Goal: Information Seeking & Learning: Find specific page/section

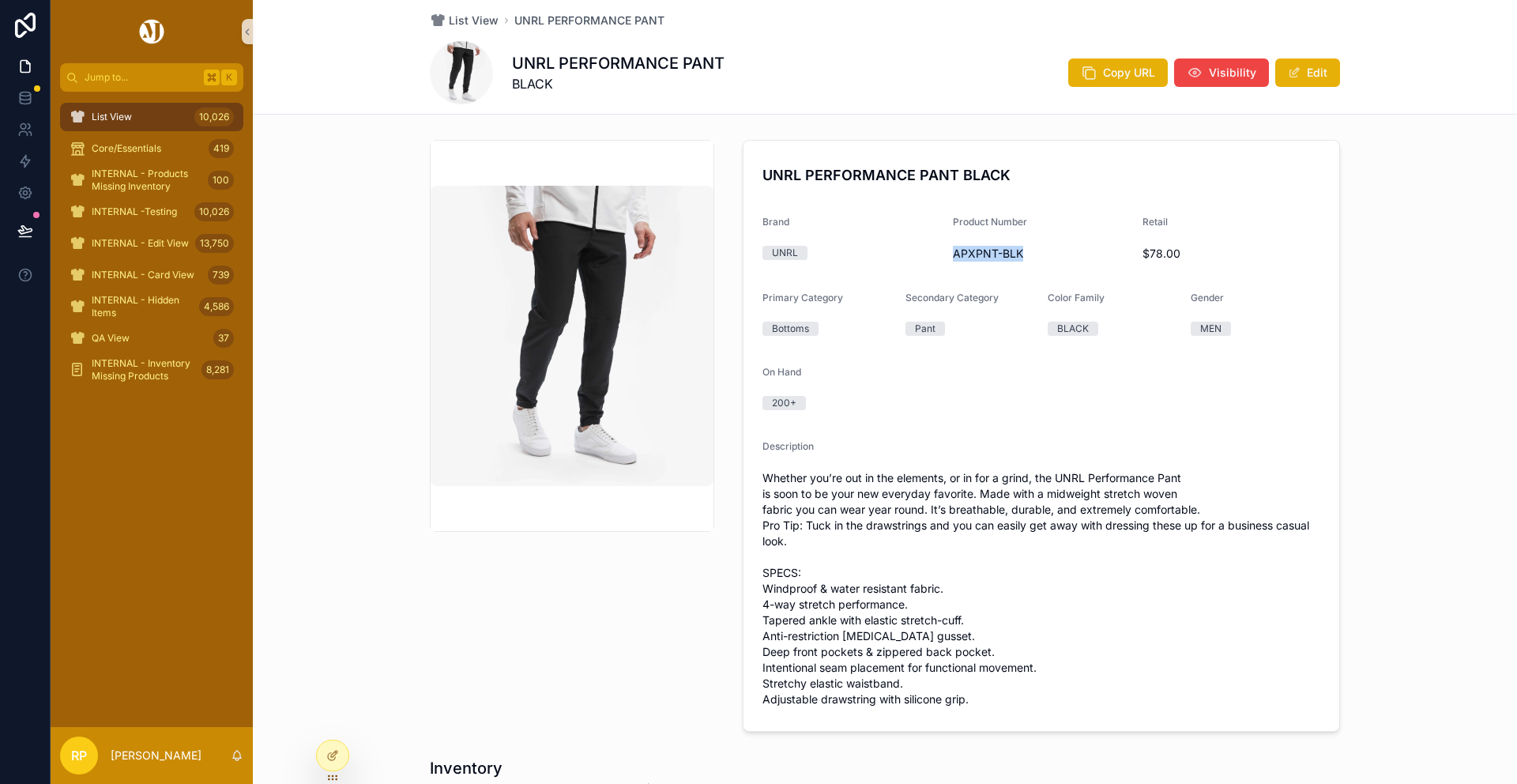
drag, startPoint x: 1031, startPoint y: 256, endPoint x: 953, endPoint y: 255, distance: 78.0
click at [953, 255] on span "APXPNT-BLK" at bounding box center [1042, 253] width 178 height 16
copy span "APXPNT-BLK"
click at [462, 21] on span "List View" at bounding box center [474, 21] width 50 height 16
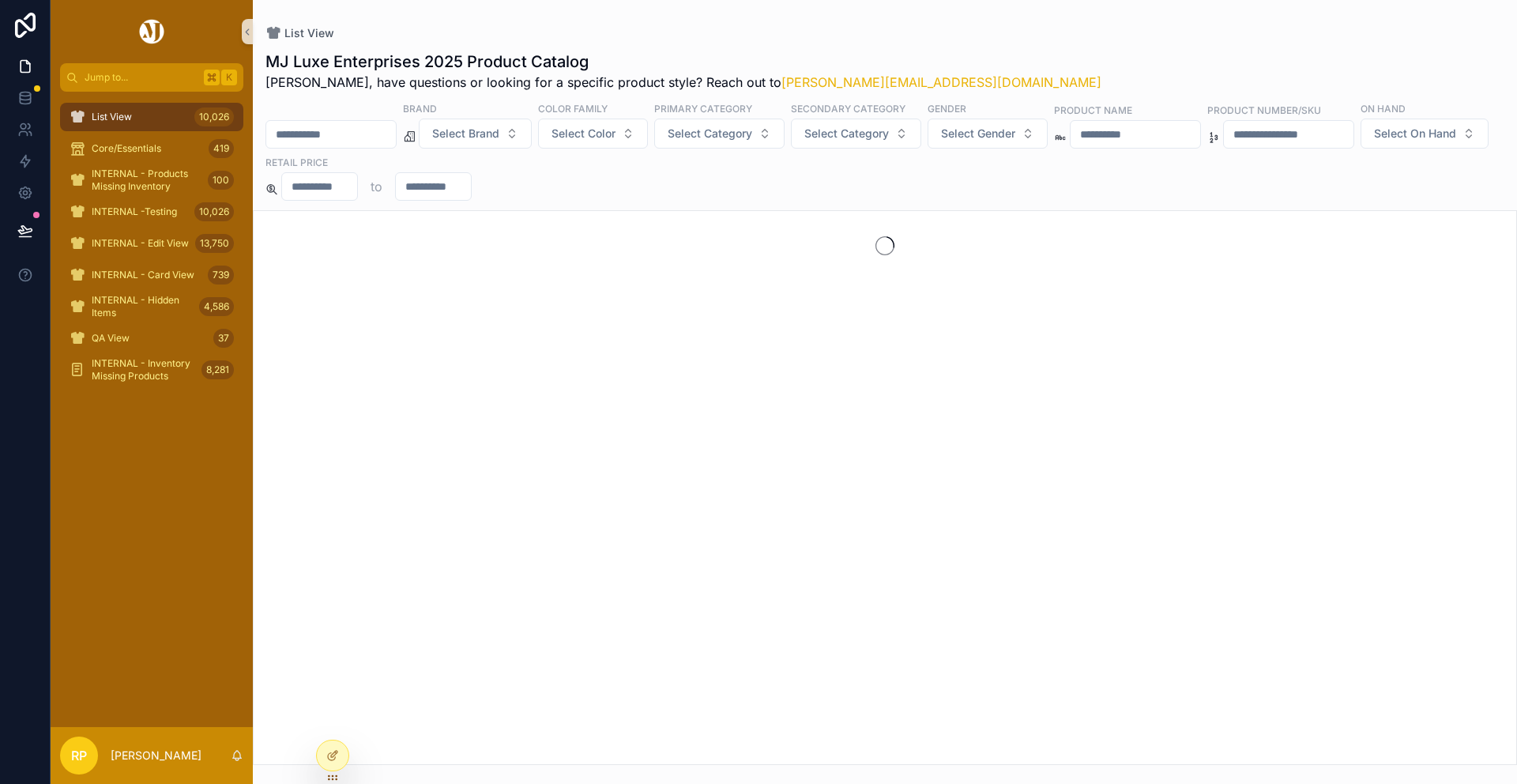
click at [369, 139] on input "scrollable content" at bounding box center [331, 134] width 129 height 22
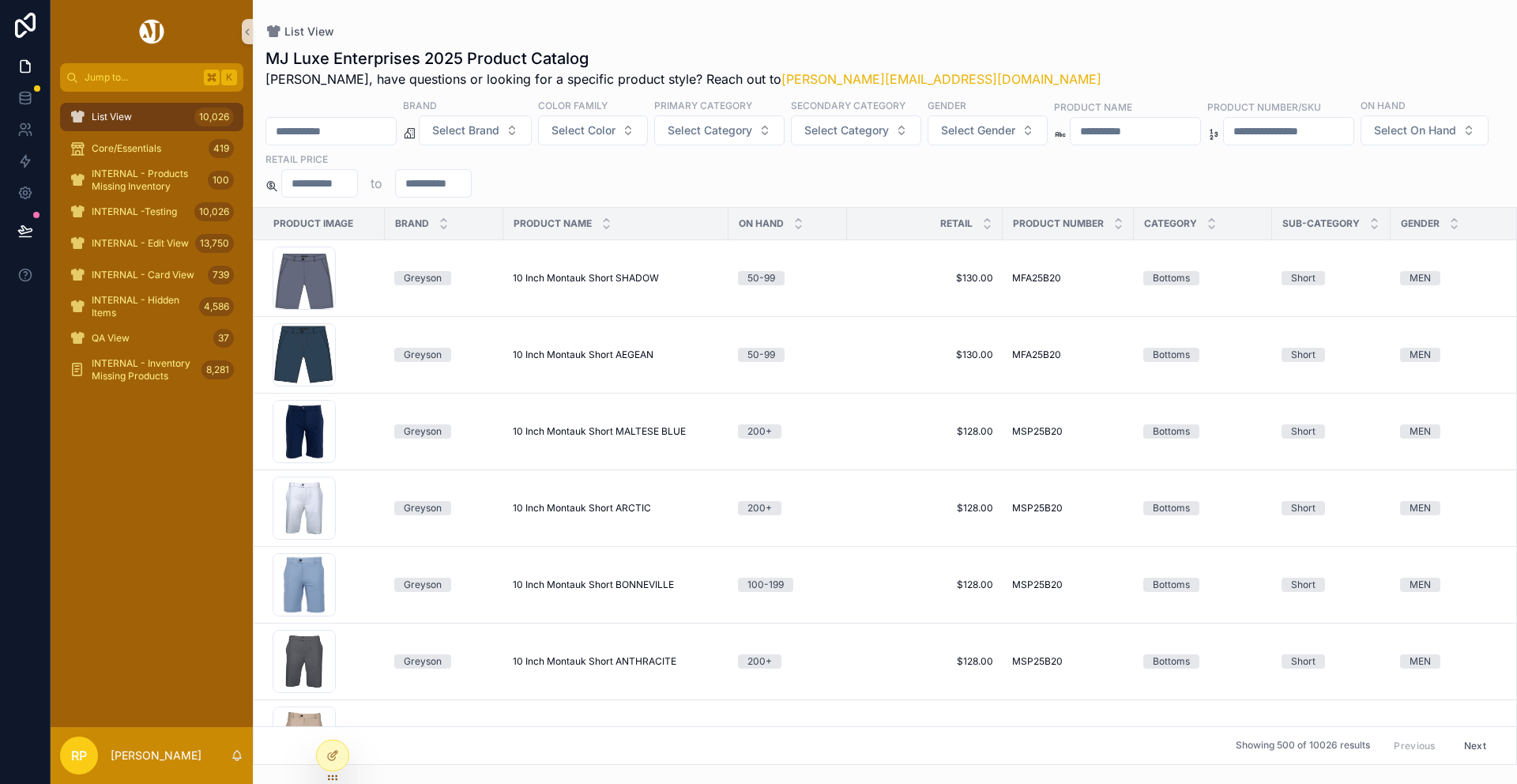
paste input "**********"
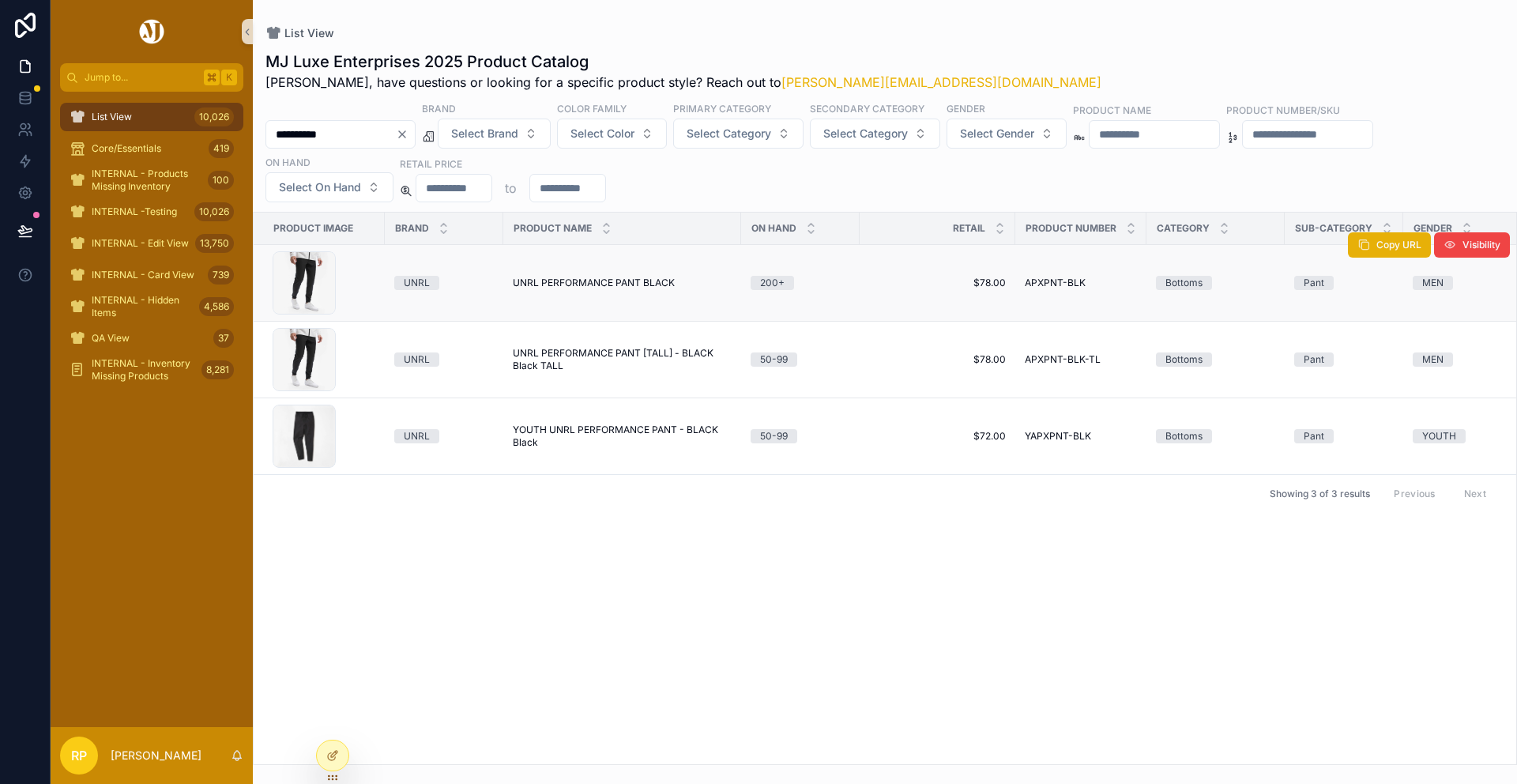
type input "**********"
click at [618, 284] on span "UNRL PERFORMANCE PANT BLACK" at bounding box center [593, 282] width 162 height 13
click at [680, 357] on span "UNRL PERFORMANCE PANT [TALL] - BLACK Black TALL" at bounding box center [622, 359] width 219 height 25
click at [703, 431] on span "YOUTH UNRL PERFORMANCE PANT - BLACK Black" at bounding box center [622, 435] width 219 height 25
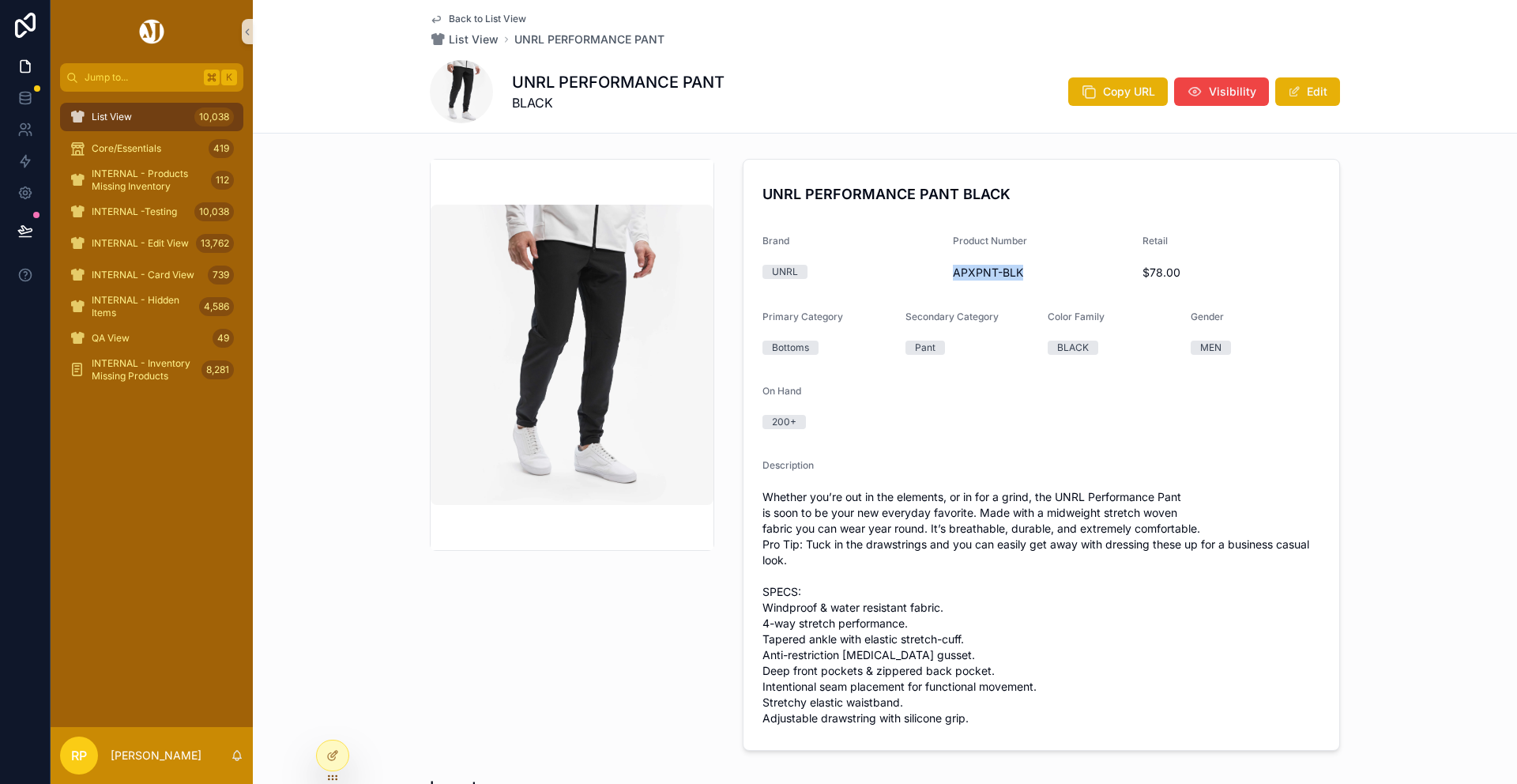
drag, startPoint x: 954, startPoint y: 270, endPoint x: 1028, endPoint y: 269, distance: 74.0
click at [1028, 269] on span "APXPNT-BLK" at bounding box center [1042, 272] width 178 height 16
copy span "APXPNT-BLK"
drag, startPoint x: 950, startPoint y: 273, endPoint x: 1045, endPoint y: 273, distance: 95.0
click at [1045, 273] on form "UNRL PERFORMANCE PANT [TALL] - BLACK Black TALL Brand UNRL Product Number APXPN…" at bounding box center [1041, 498] width 595 height 677
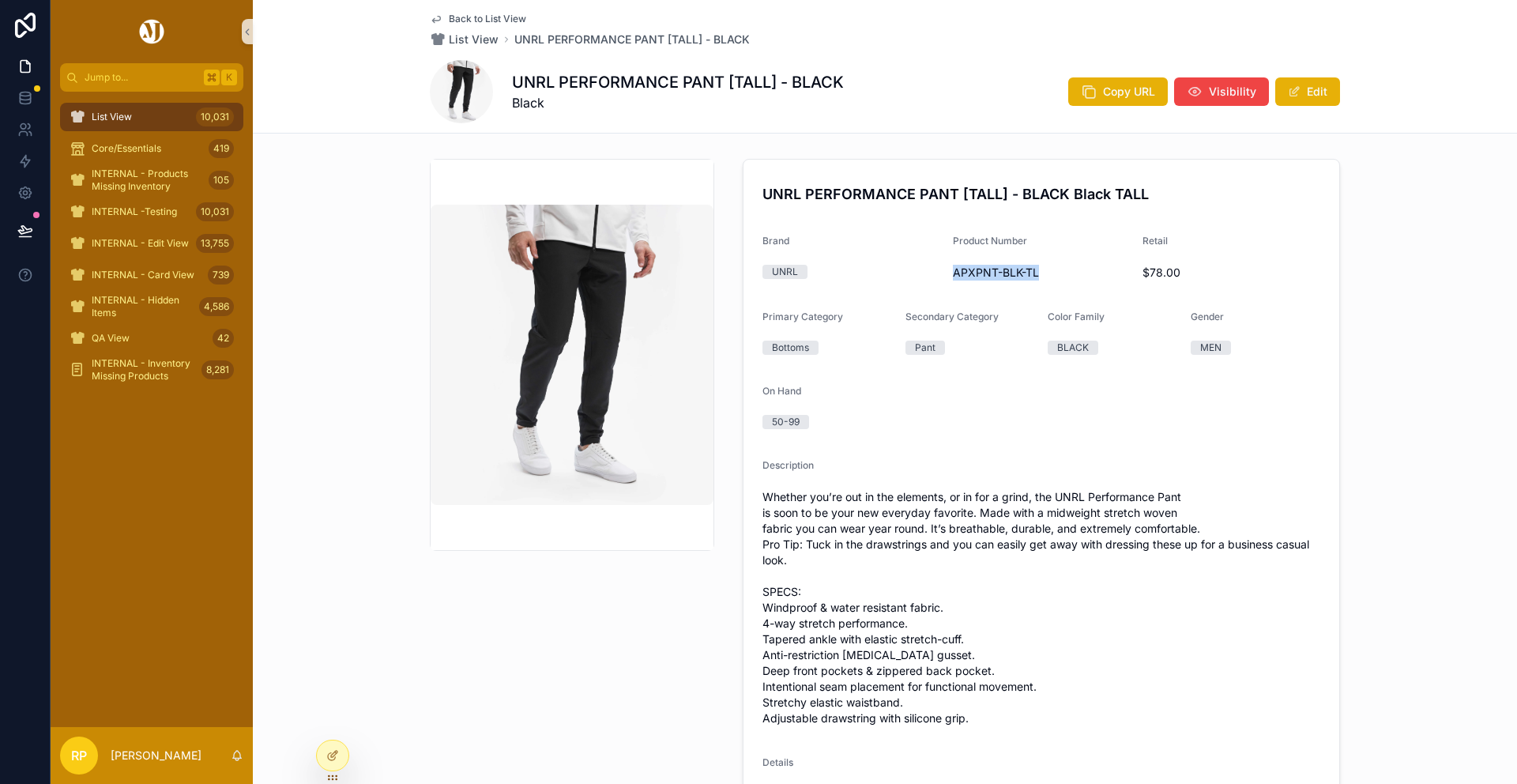
copy span "APXPNT-BLK-TL"
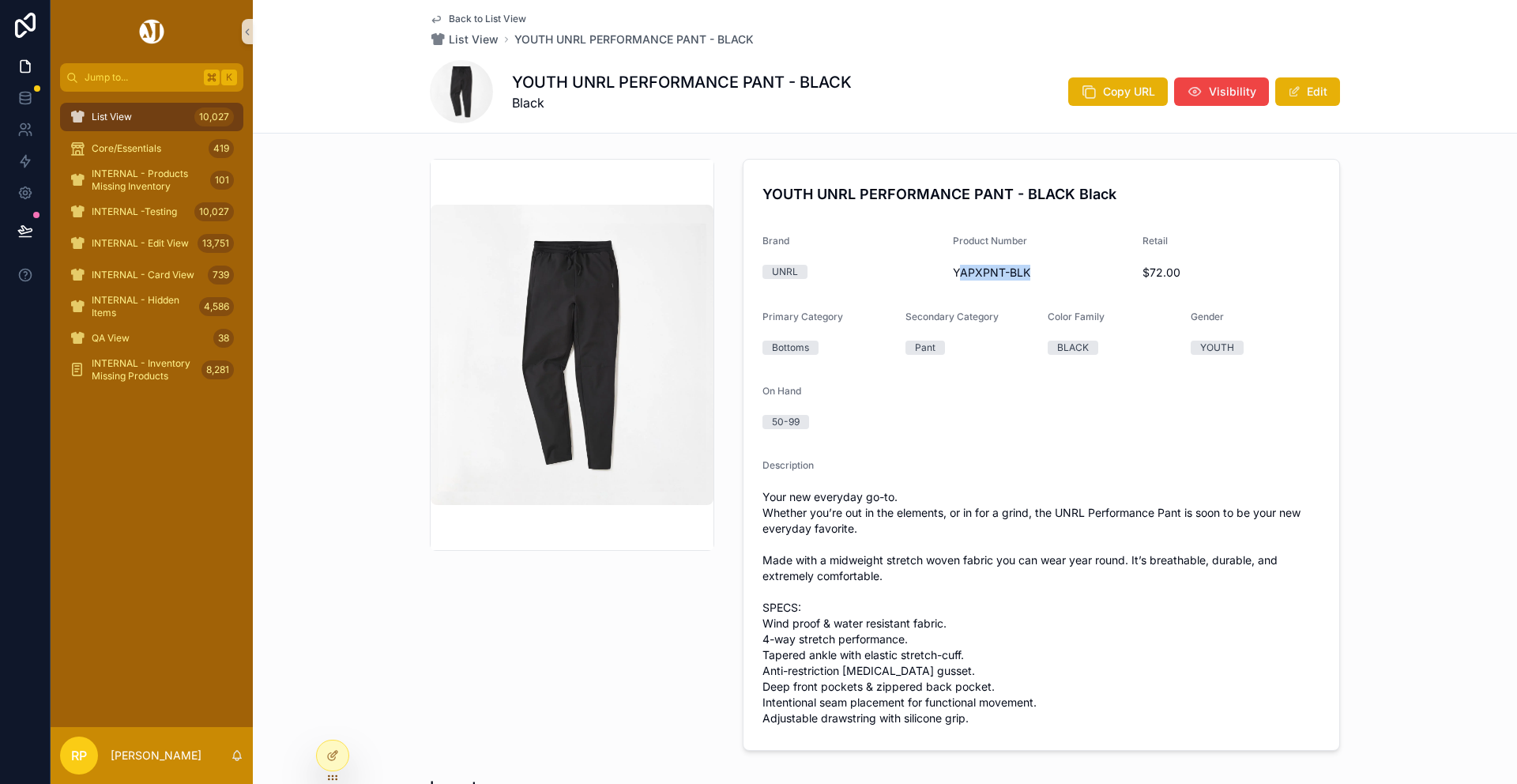
drag, startPoint x: 961, startPoint y: 273, endPoint x: 1028, endPoint y: 273, distance: 67.0
click at [1028, 273] on span "YAPXPNT-BLK" at bounding box center [1042, 272] width 178 height 16
copy span "APXPNT-BLK"
